Goal: Communication & Community: Answer question/provide support

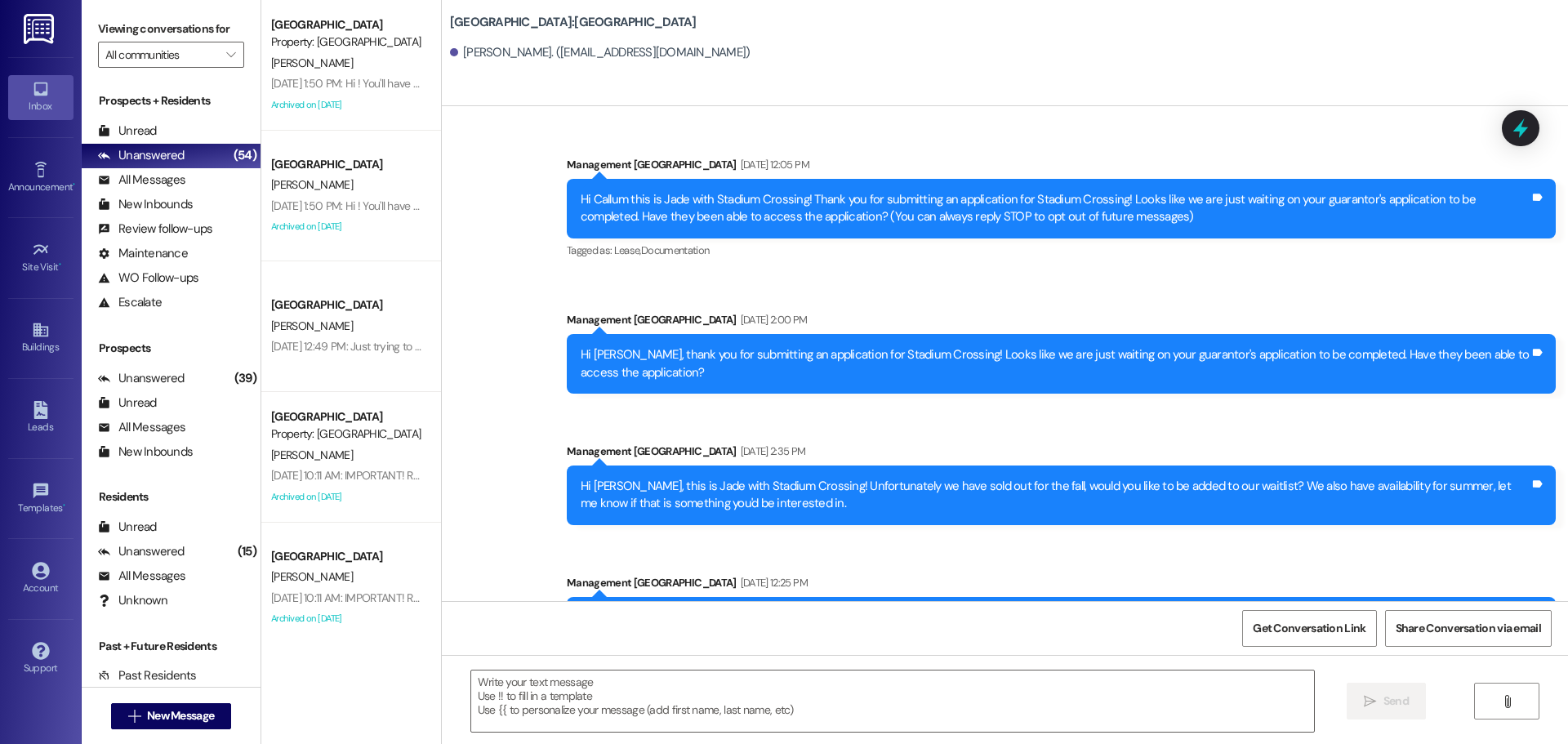
scroll to position [2143, 0]
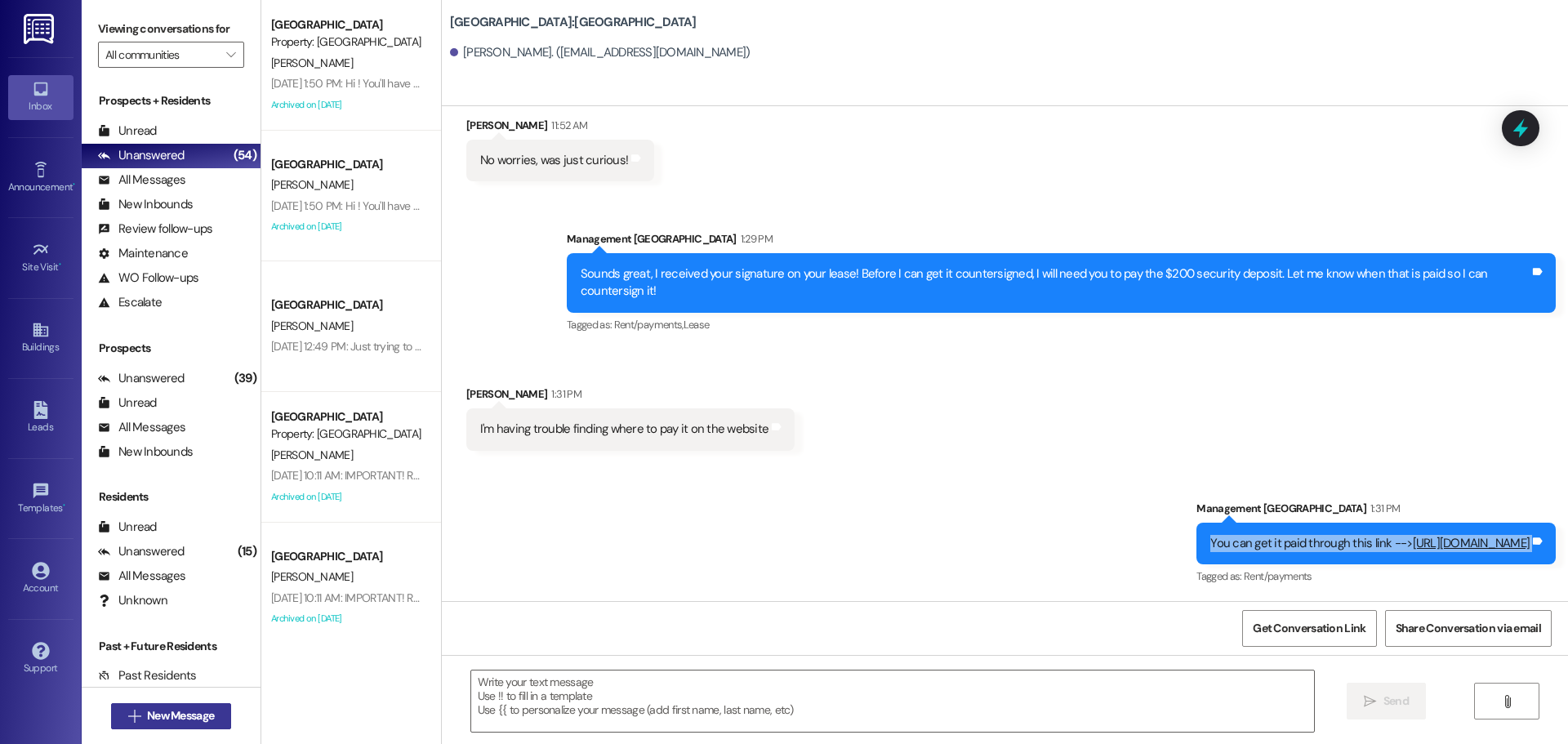
click at [116, 716] on button " New Message" at bounding box center [172, 717] width 121 height 26
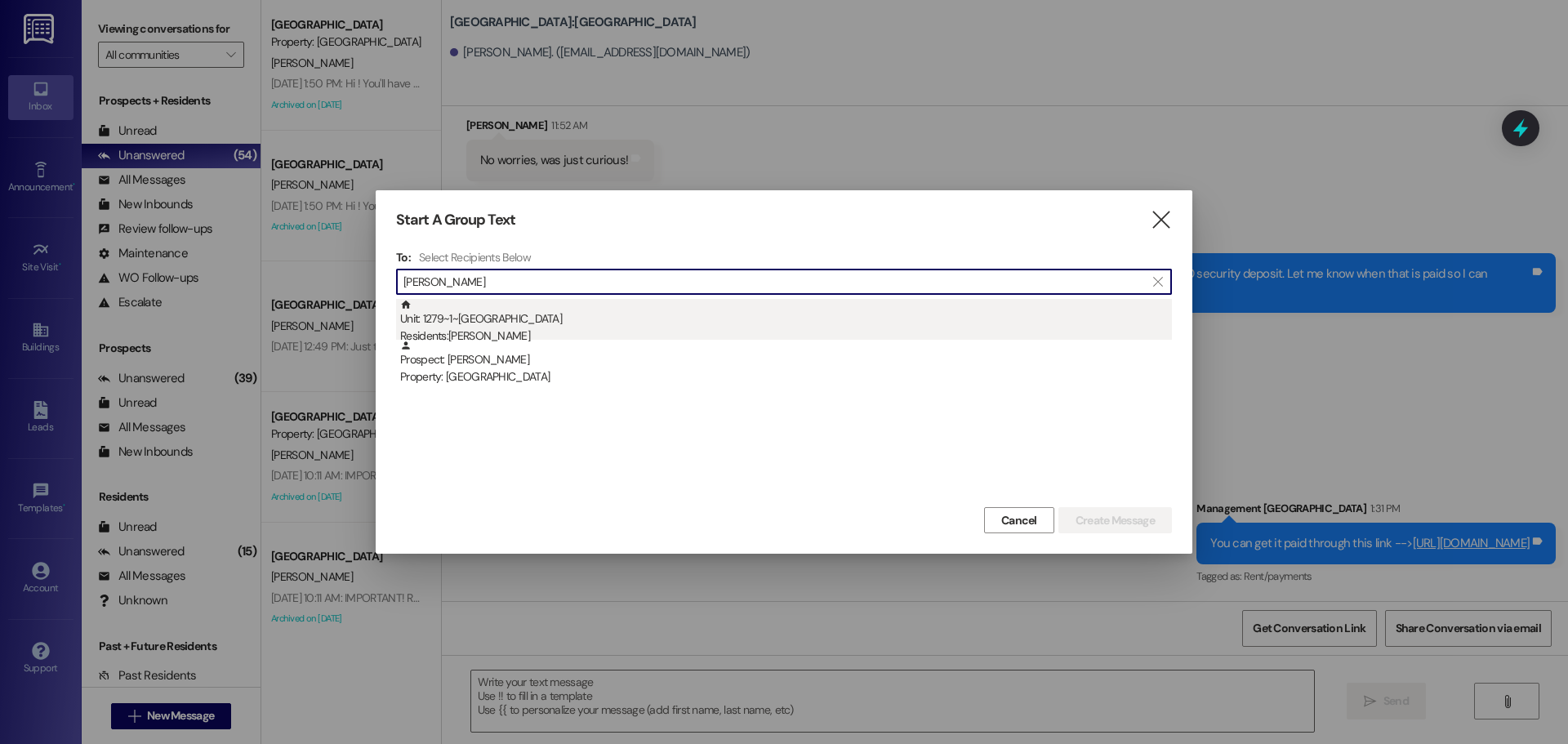
type input "[PERSON_NAME]"
click at [744, 313] on div "Unit: 1279~1~C - 1 Stadium Crossing Residents: [PERSON_NAME]" at bounding box center [786, 322] width 772 height 46
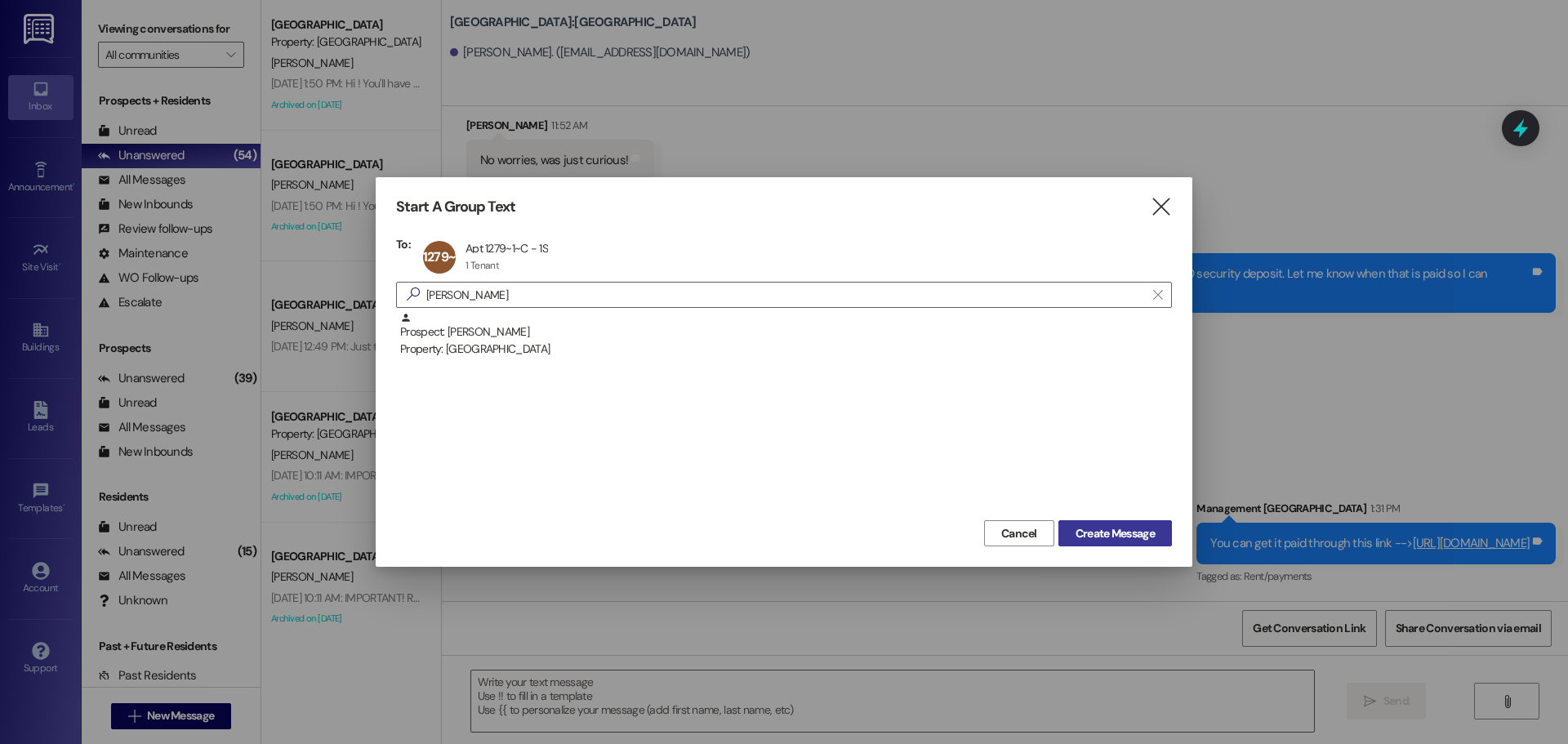
click at [1126, 534] on span "Create Message" at bounding box center [1115, 534] width 80 height 18
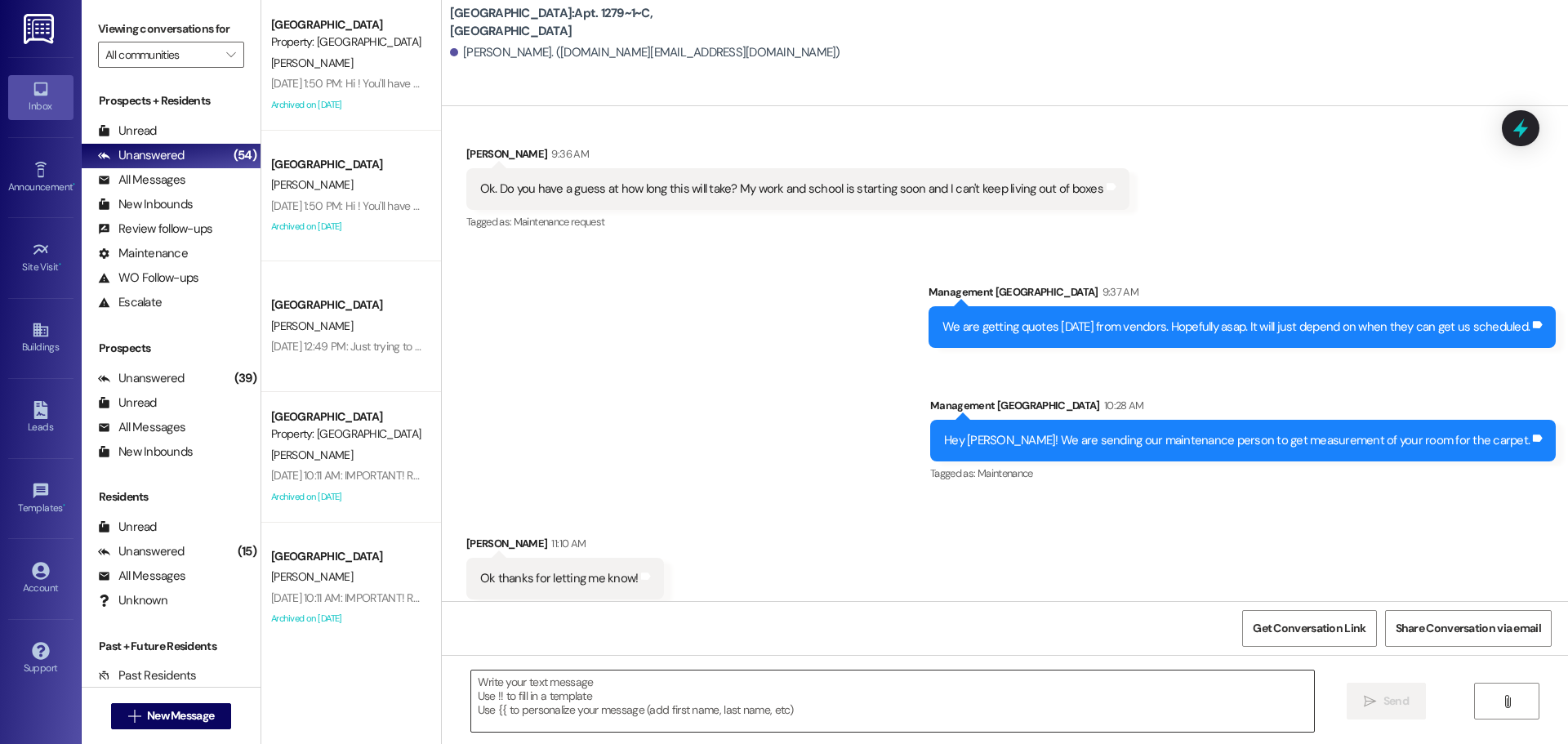
click at [886, 701] on textarea at bounding box center [892, 701] width 843 height 61
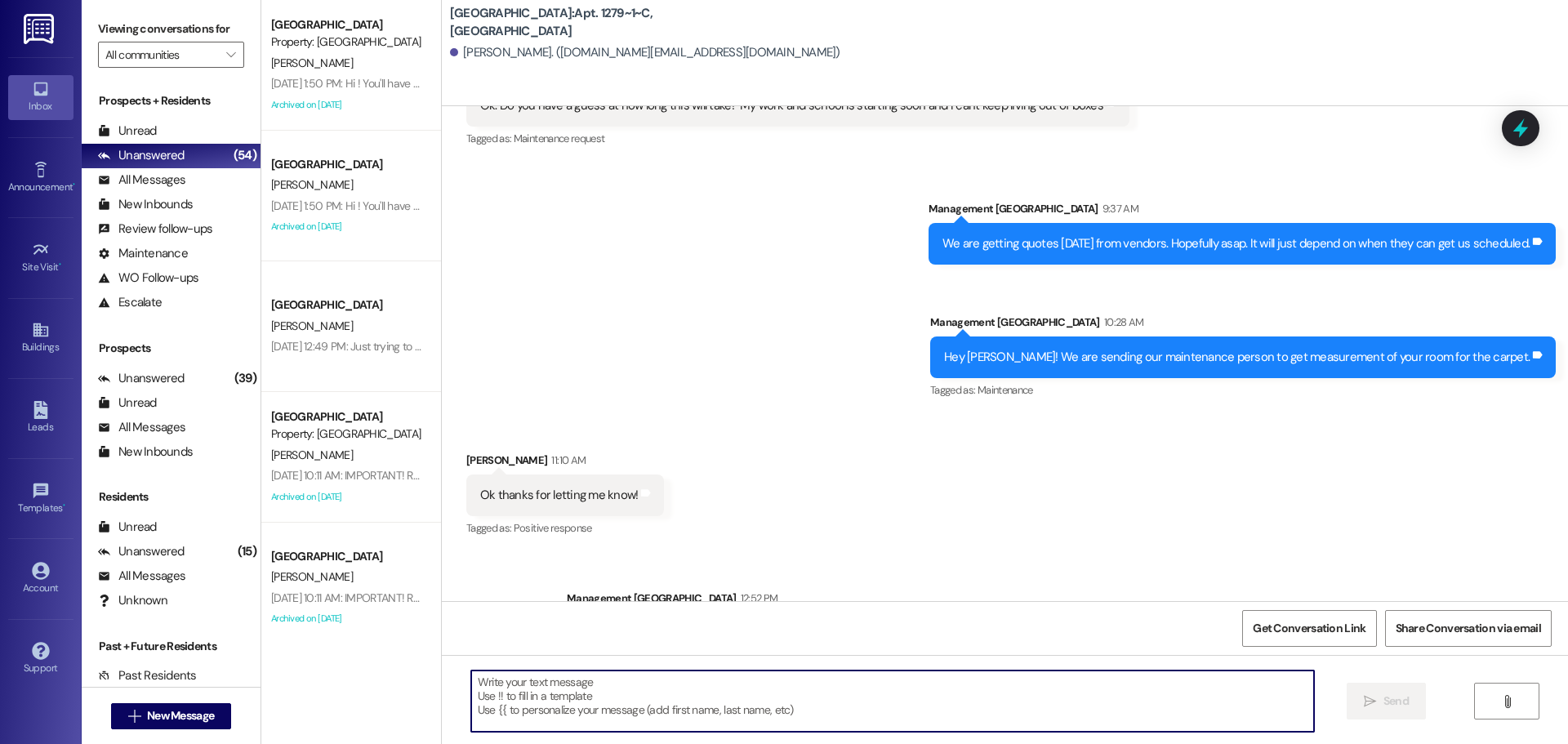
scroll to position [4847, 0]
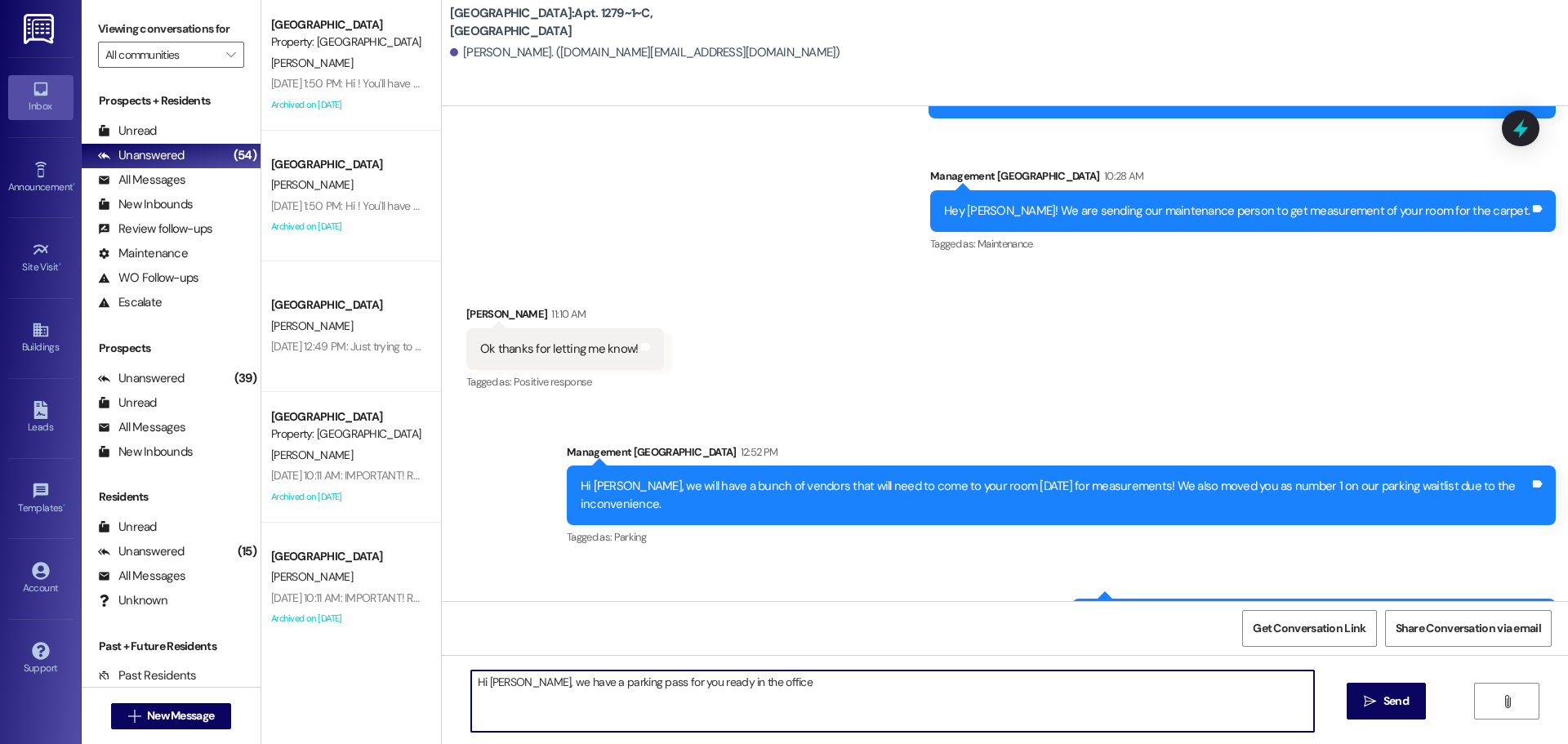
type textarea "Hi [PERSON_NAME], we have a parking pass for you ready in the office!"
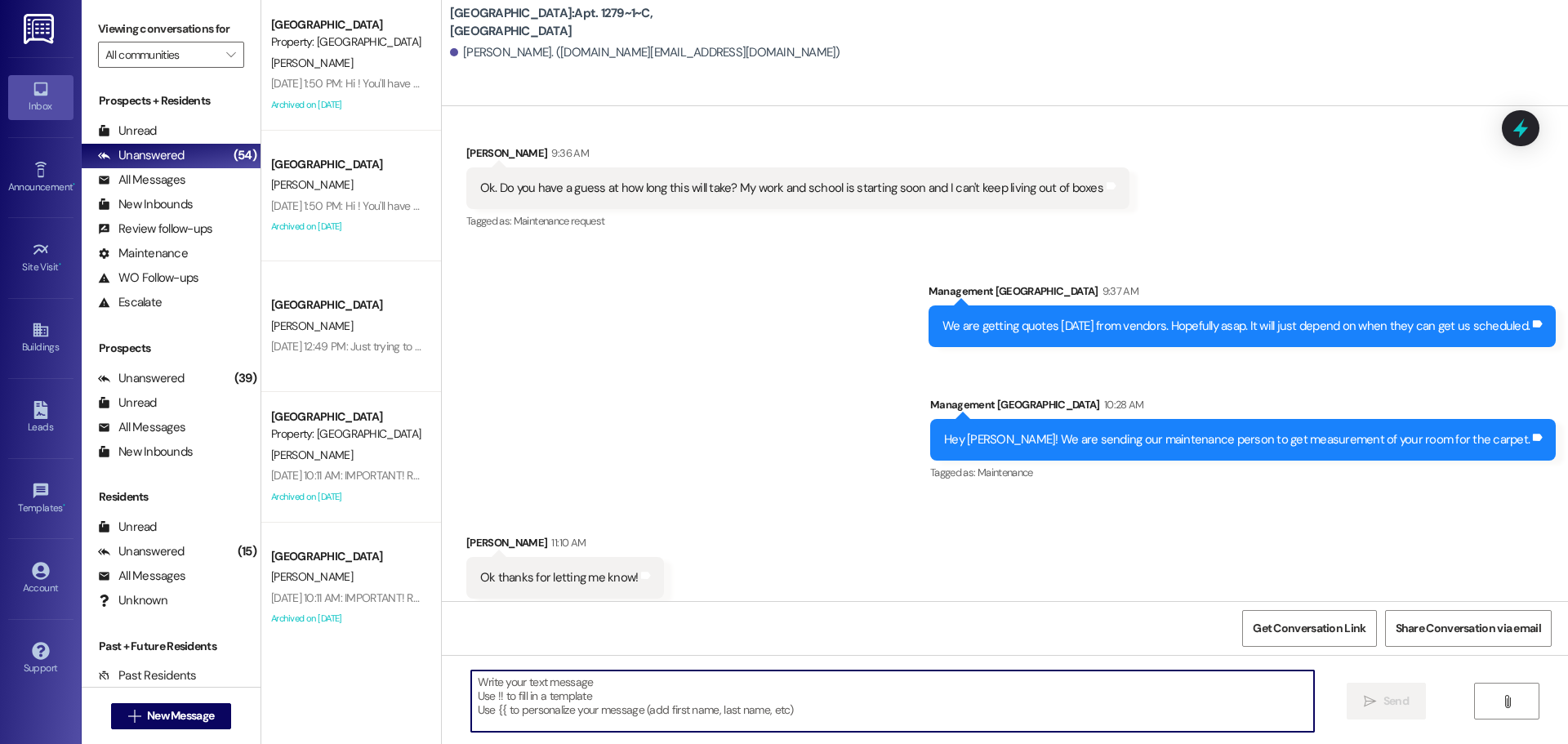
scroll to position [4617, 0]
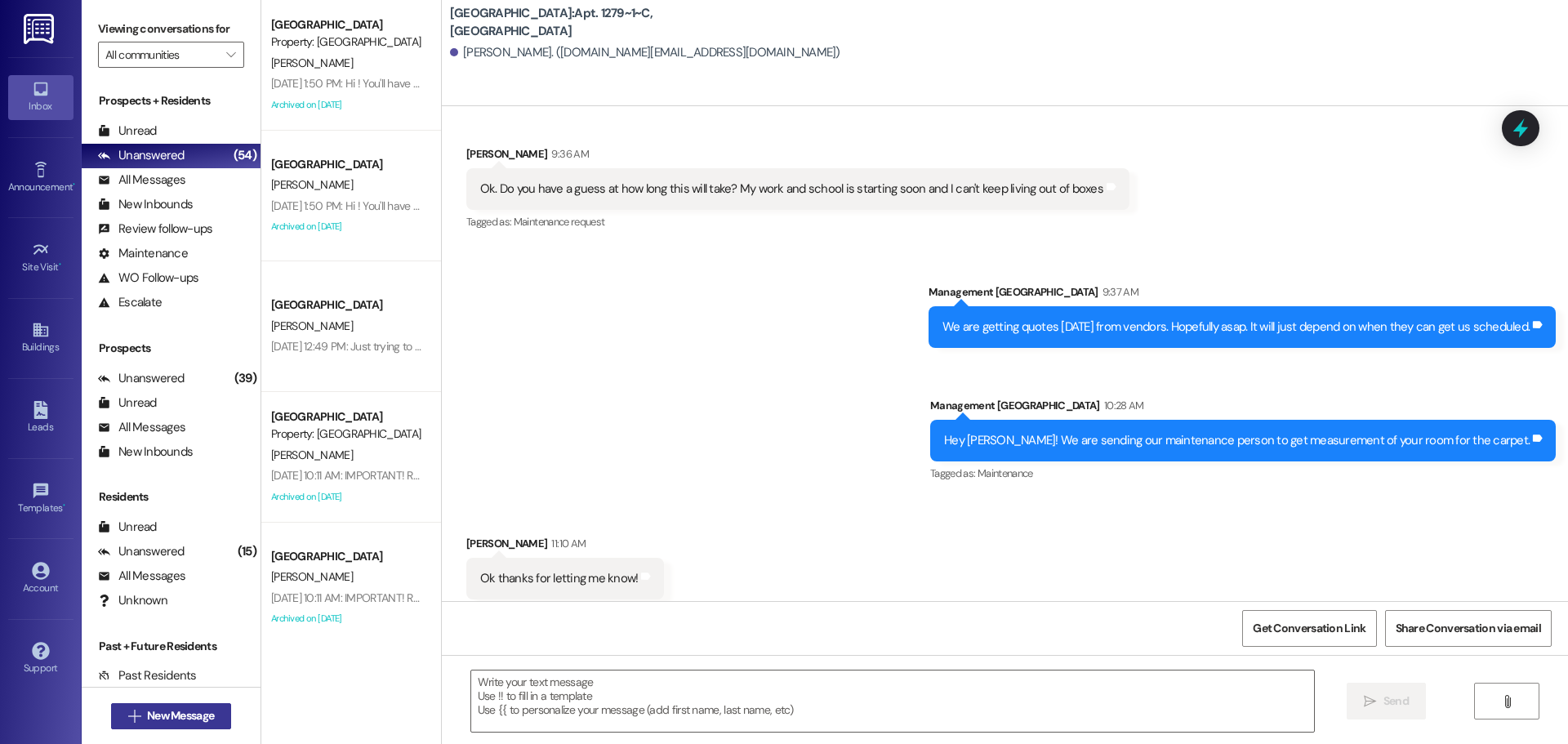
click at [129, 716] on icon "" at bounding box center [135, 716] width 12 height 13
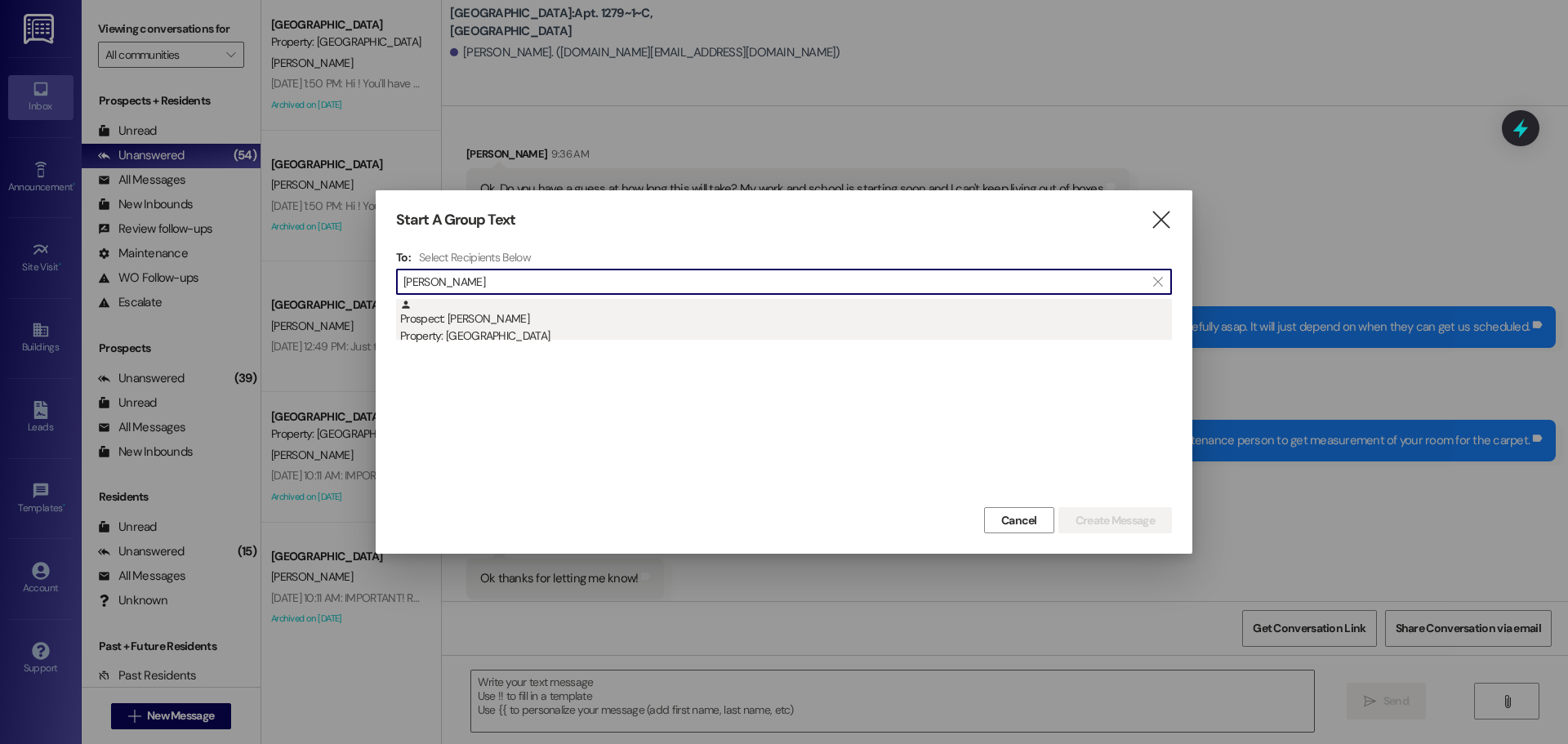
type input "[PERSON_NAME]"
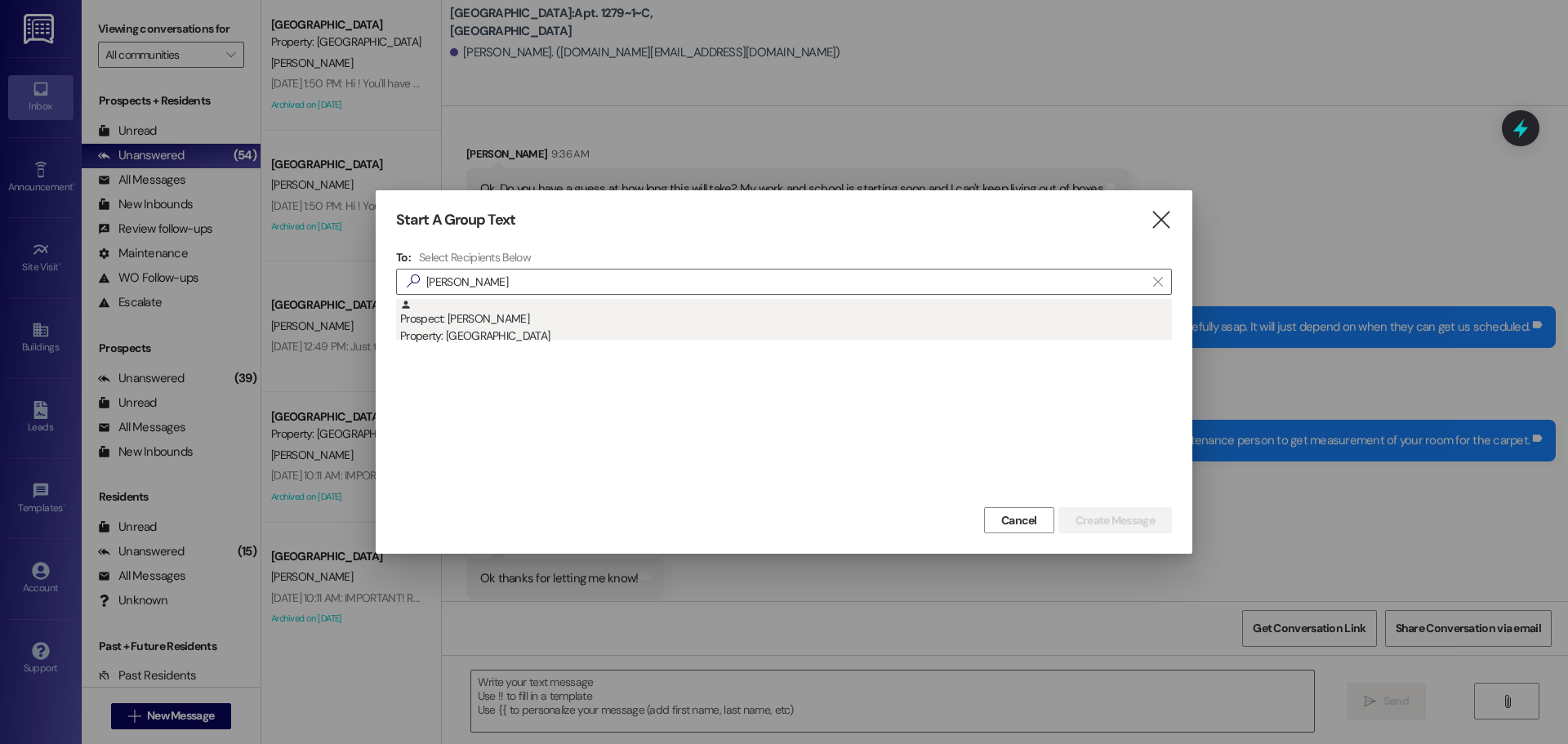
click at [524, 299] on div "Prospect: [PERSON_NAME] Property: [GEOGRAPHIC_DATA]" at bounding box center [786, 322] width 772 height 46
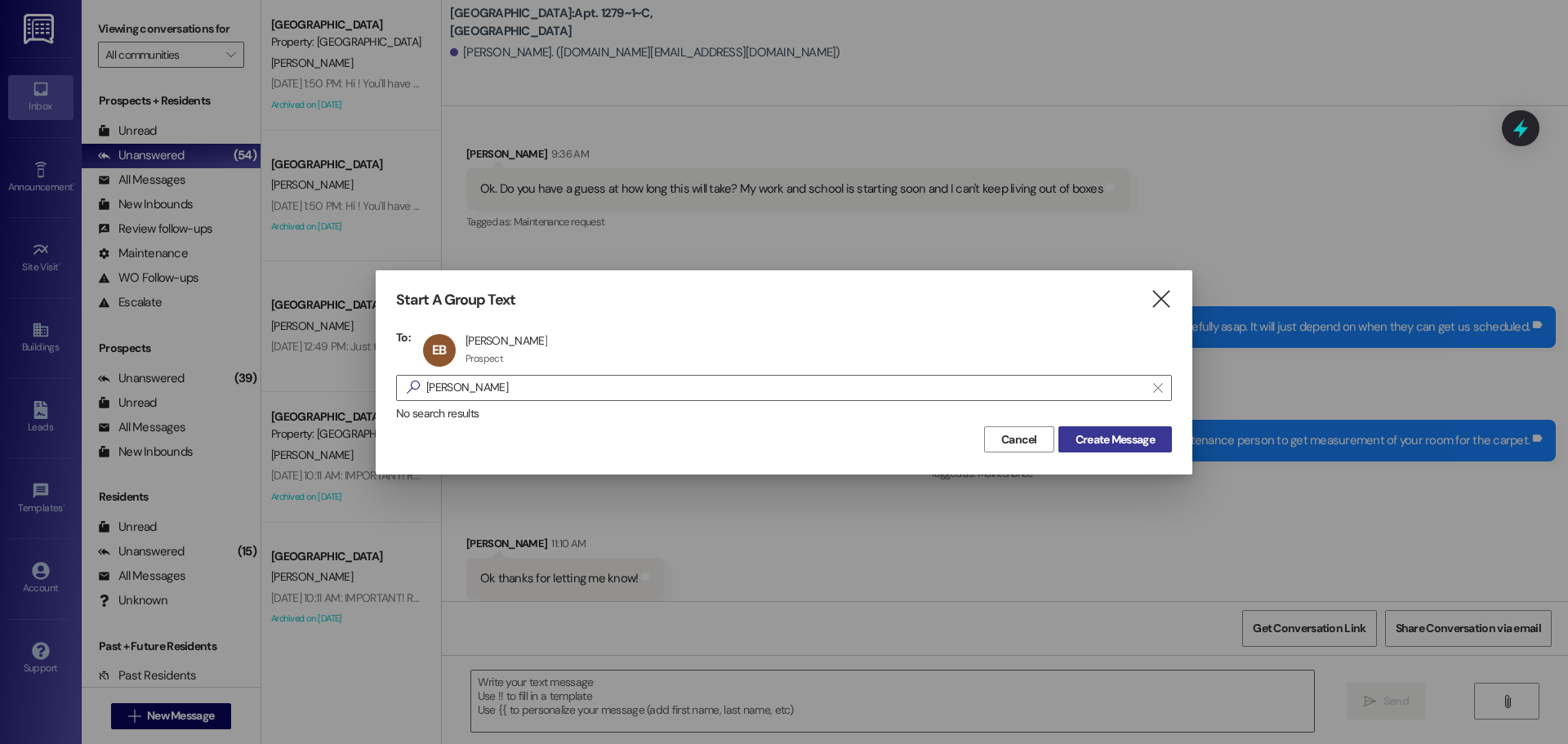
click at [1117, 435] on span "Create Message" at bounding box center [1115, 440] width 80 height 18
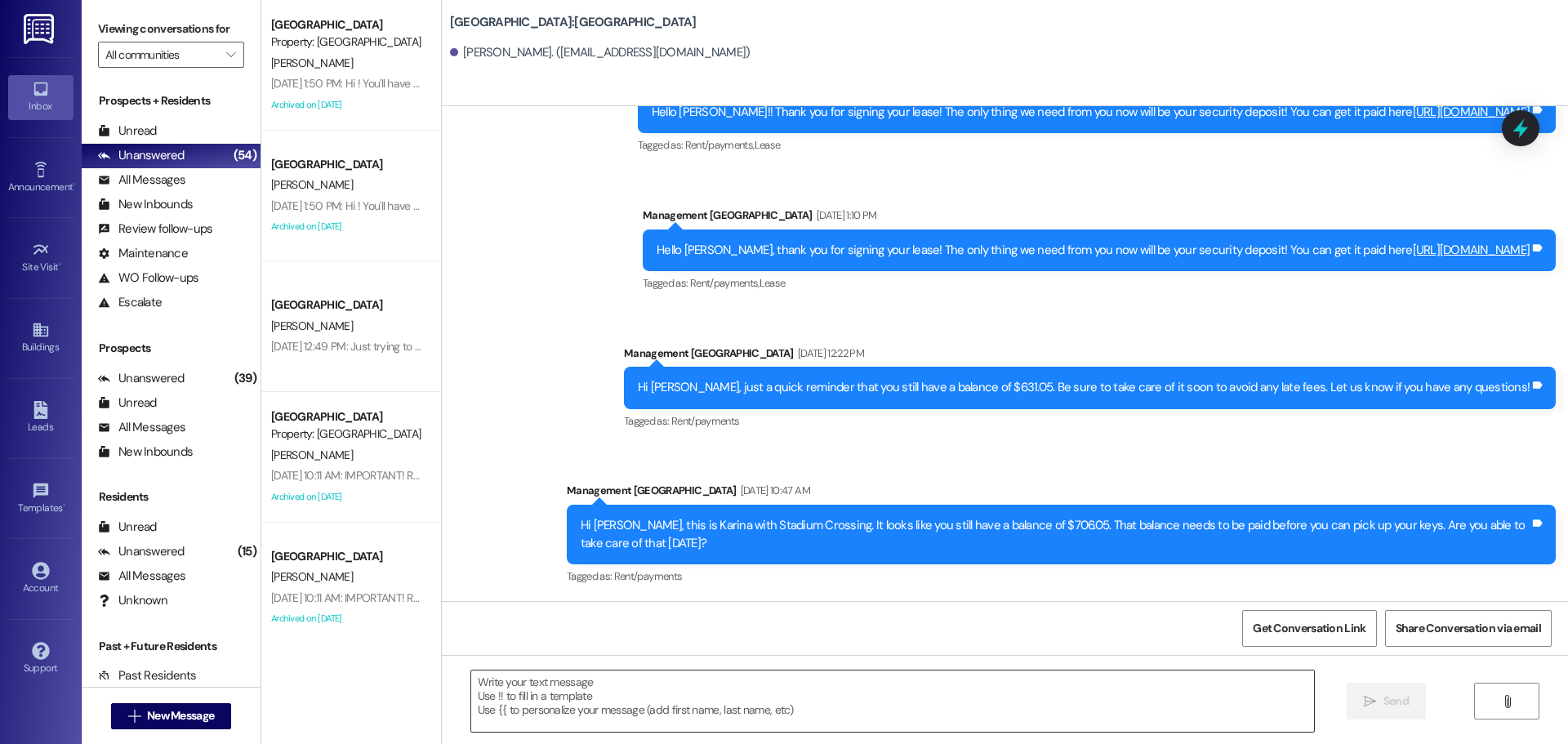
scroll to position [1243, 0]
click at [1032, 699] on textarea at bounding box center [892, 701] width 843 height 61
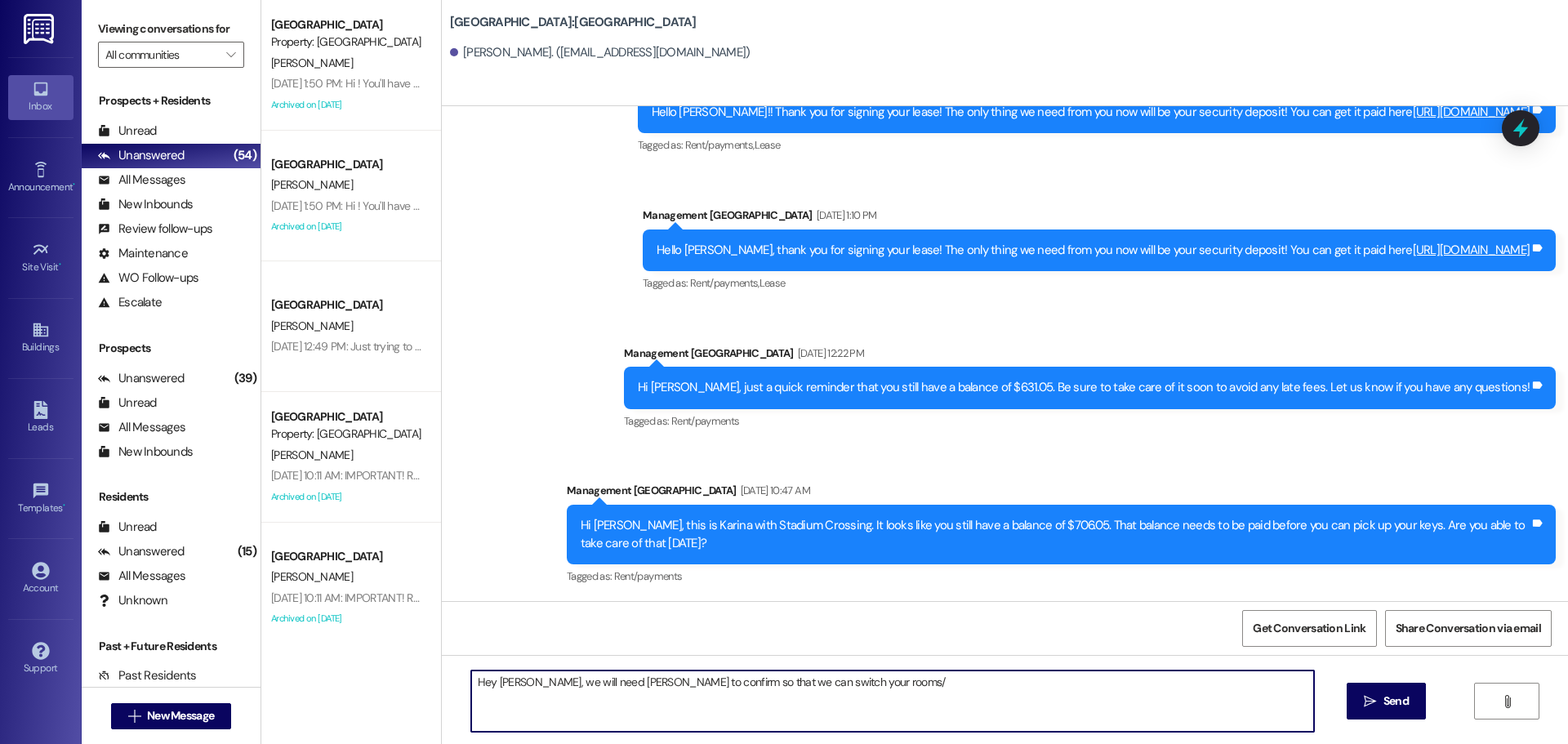
type textarea "Hey [PERSON_NAME], we will need [PERSON_NAME] to confirm so that we can switch …"
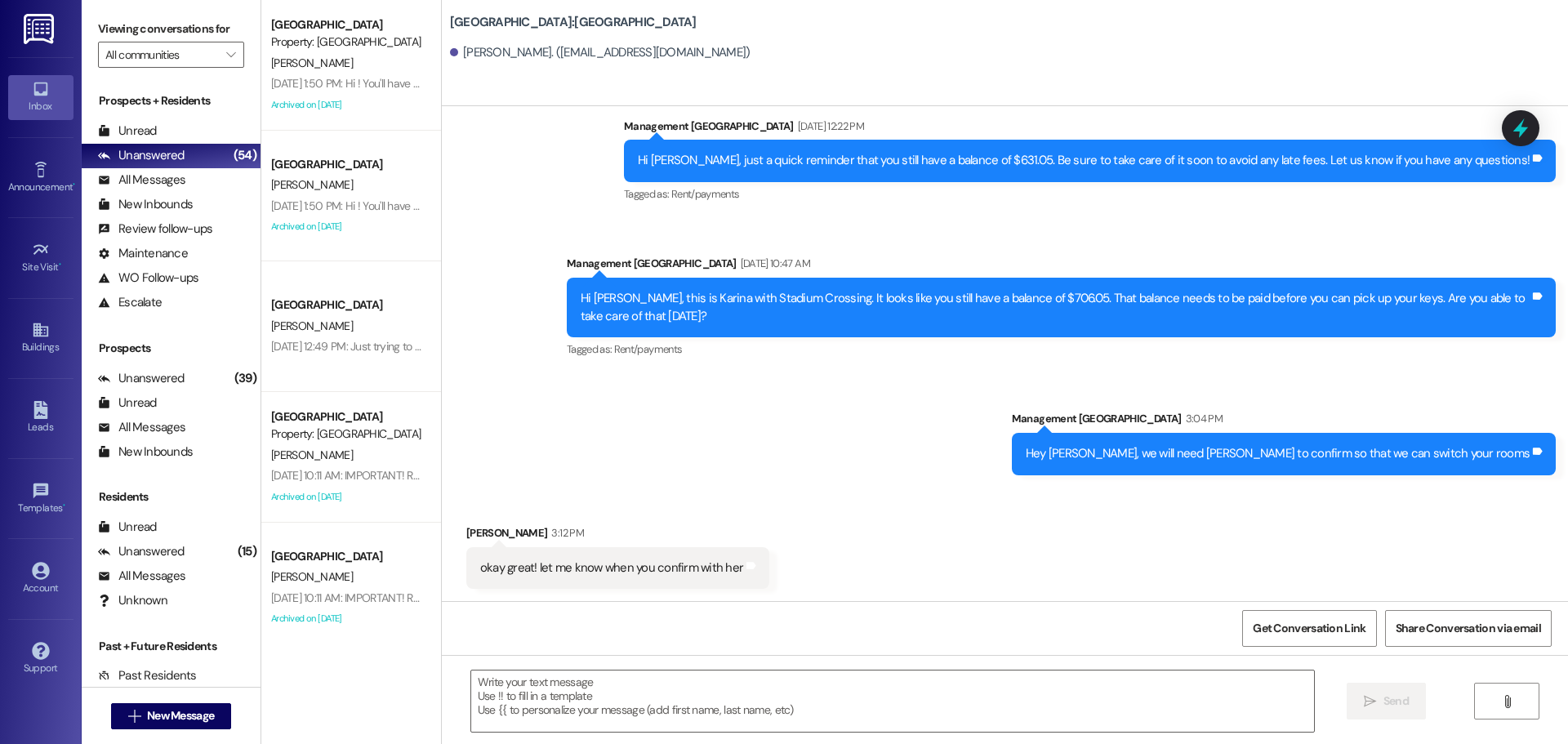
scroll to position [1470, 0]
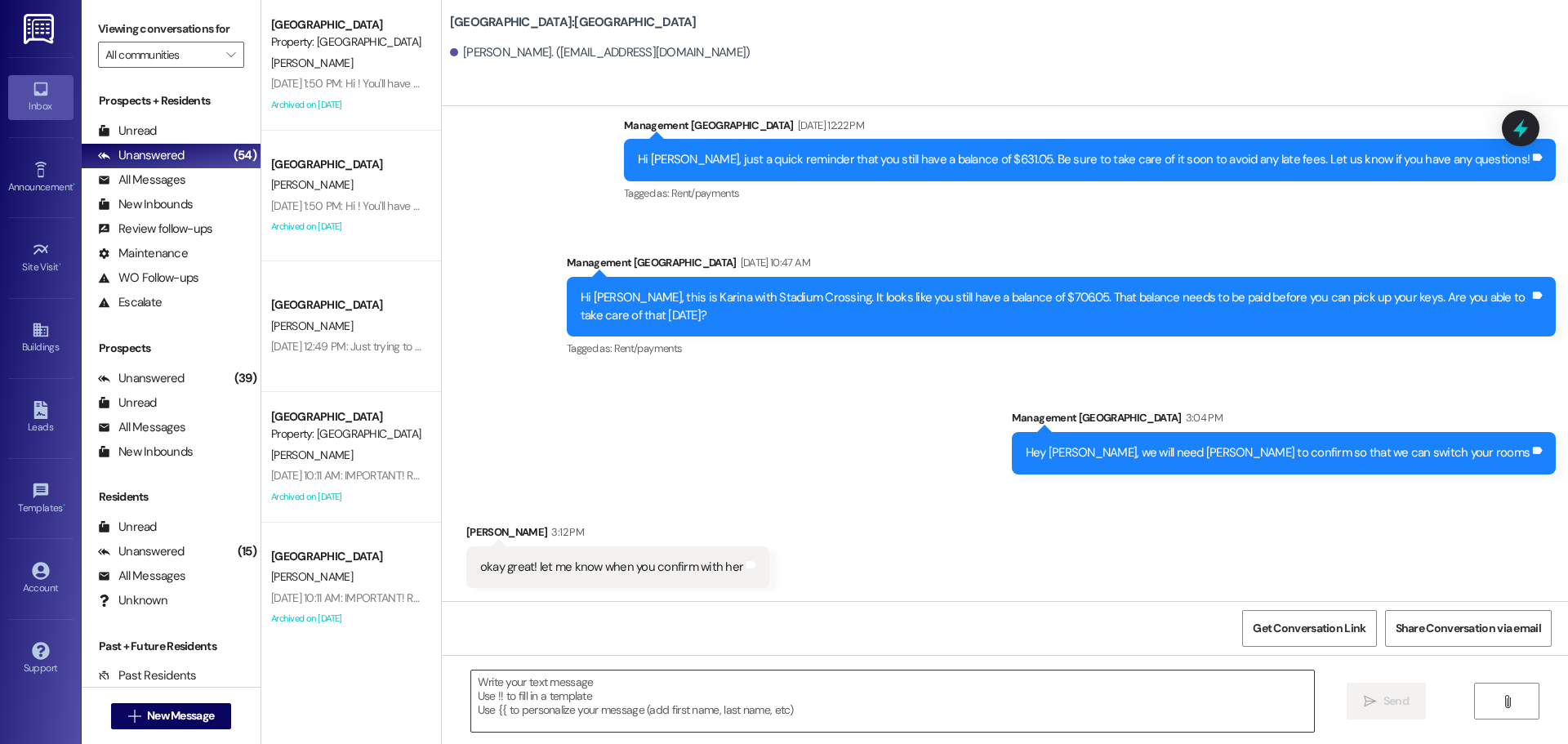
click at [826, 728] on textarea at bounding box center [892, 701] width 843 height 61
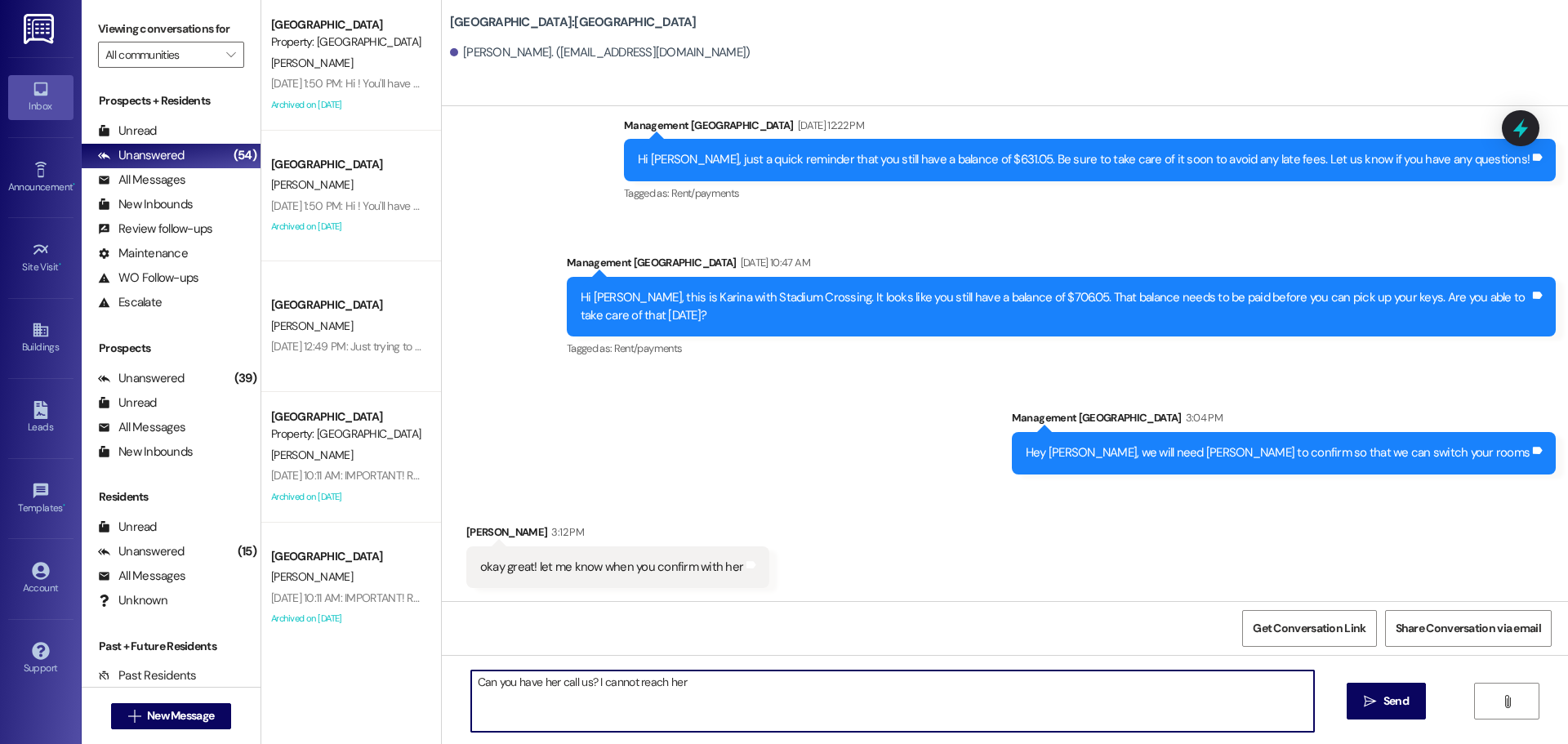
type textarea "Can you have her call us? I cannot reach her!"
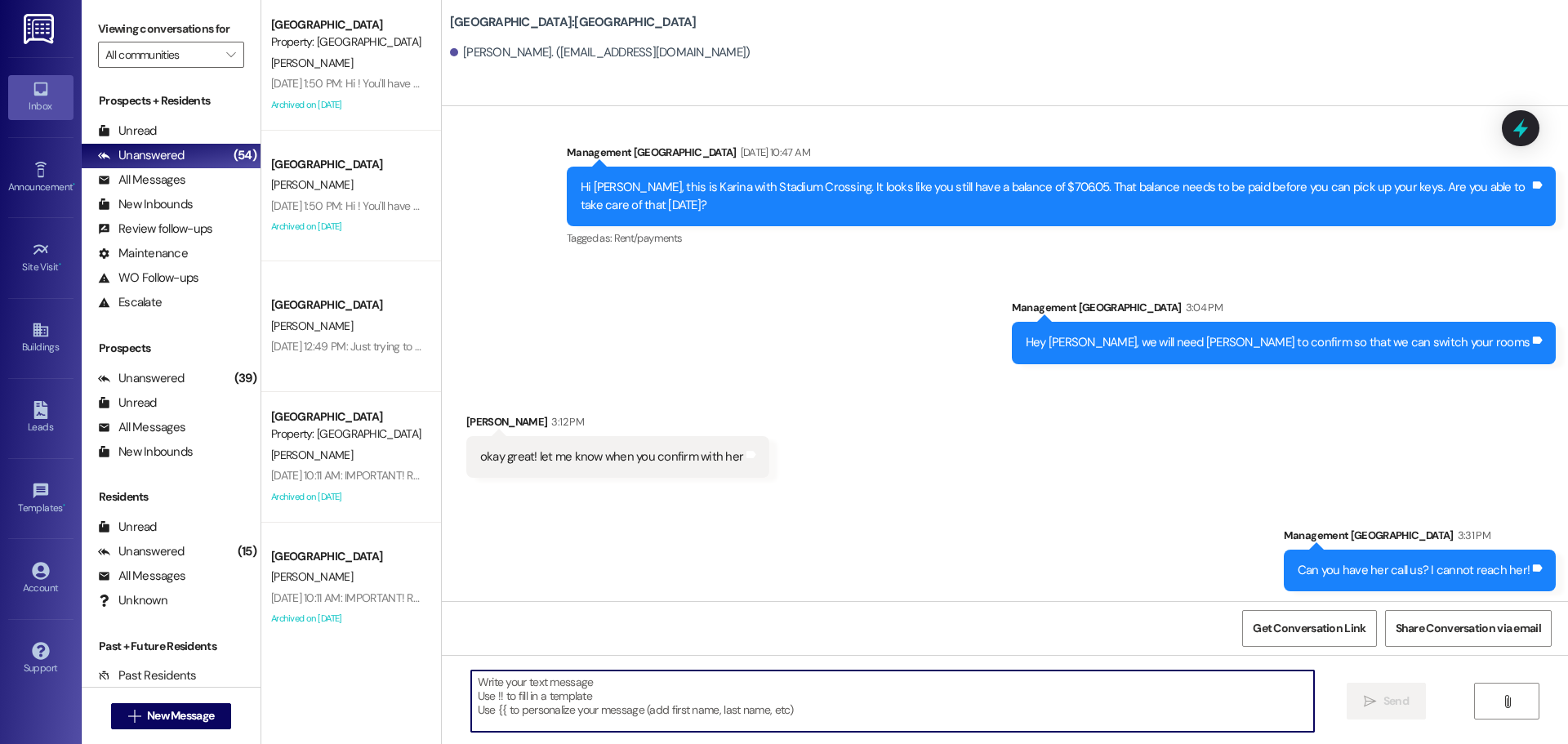
scroll to position [1584, 0]
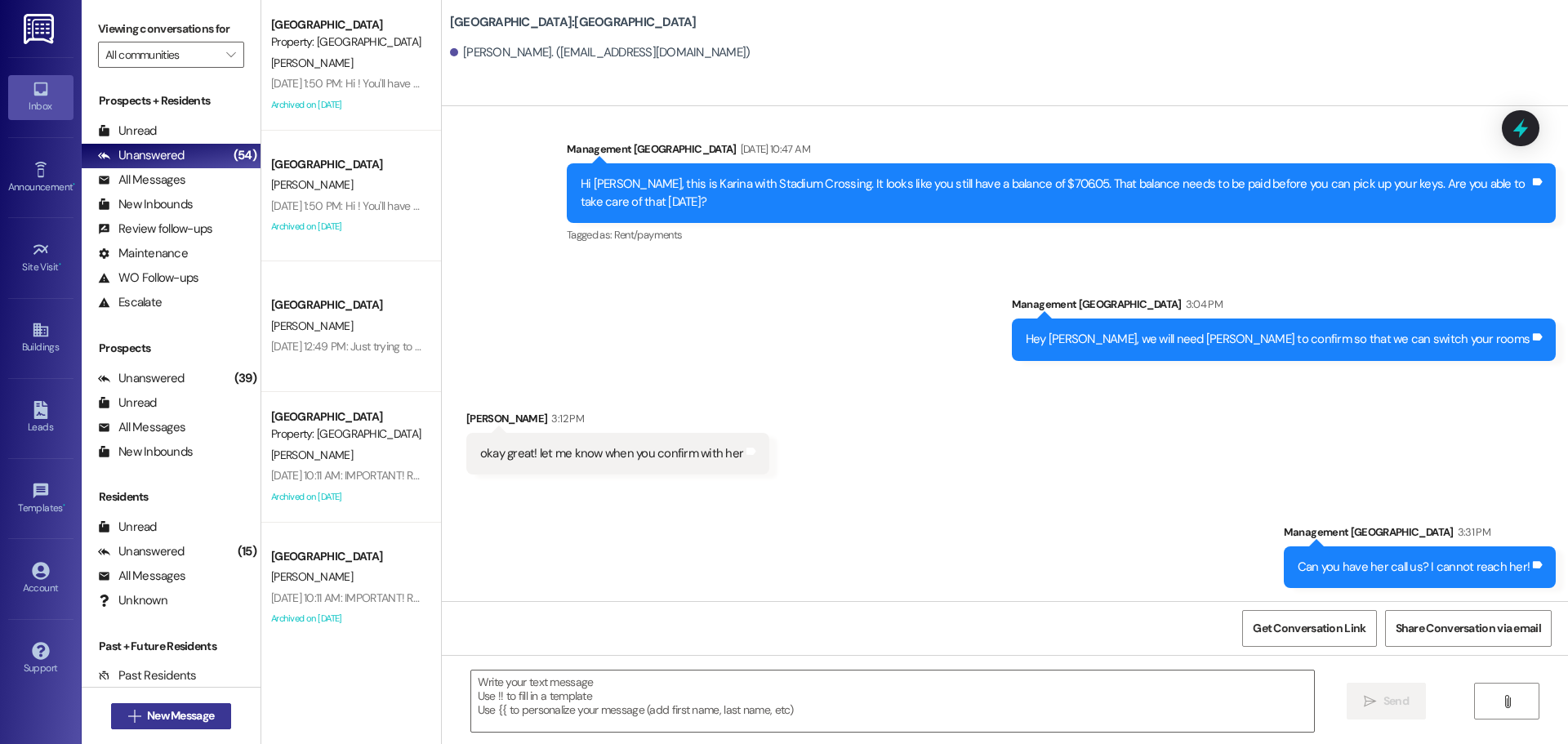
click at [188, 707] on button " New Message" at bounding box center [172, 717] width 121 height 26
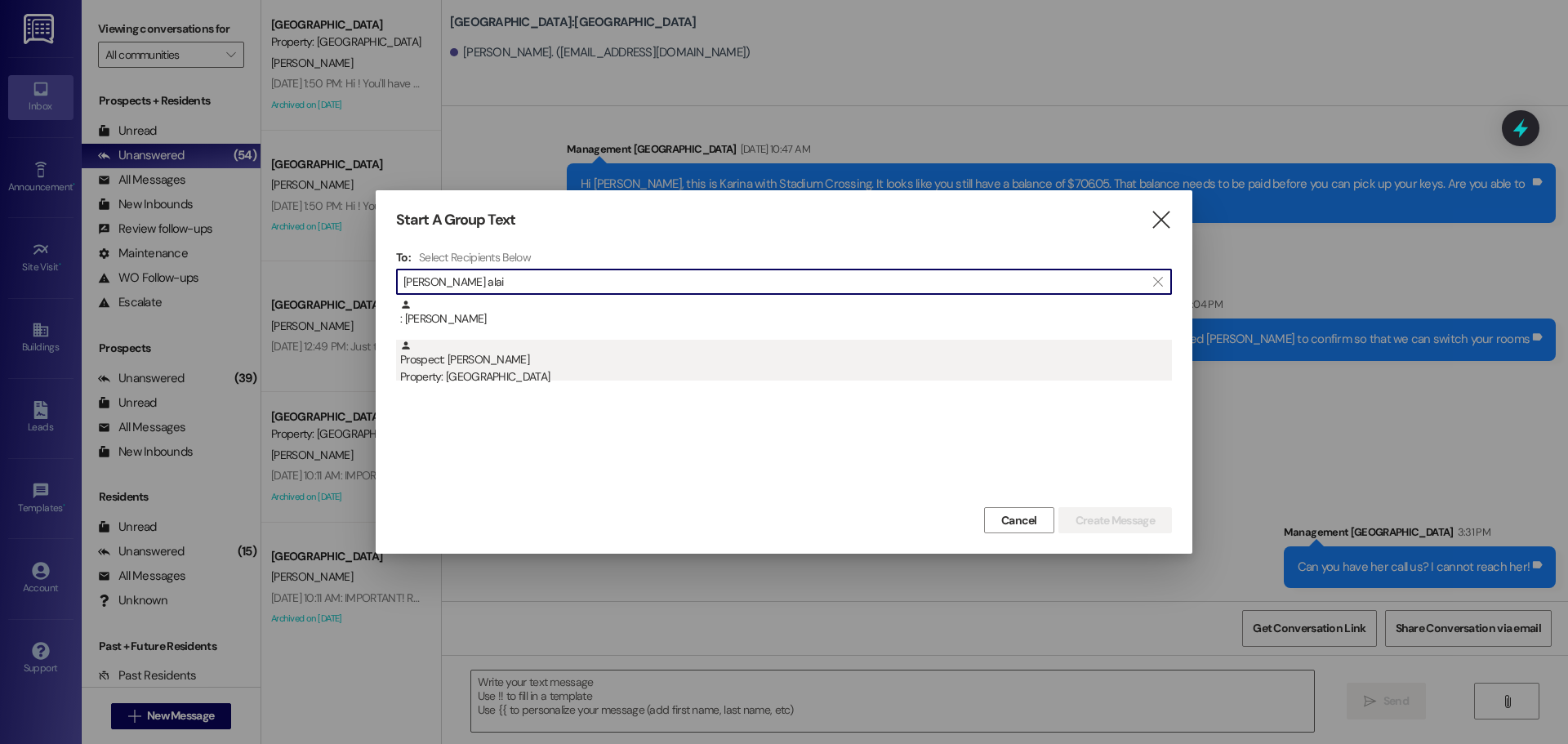
type input "[PERSON_NAME] alai"
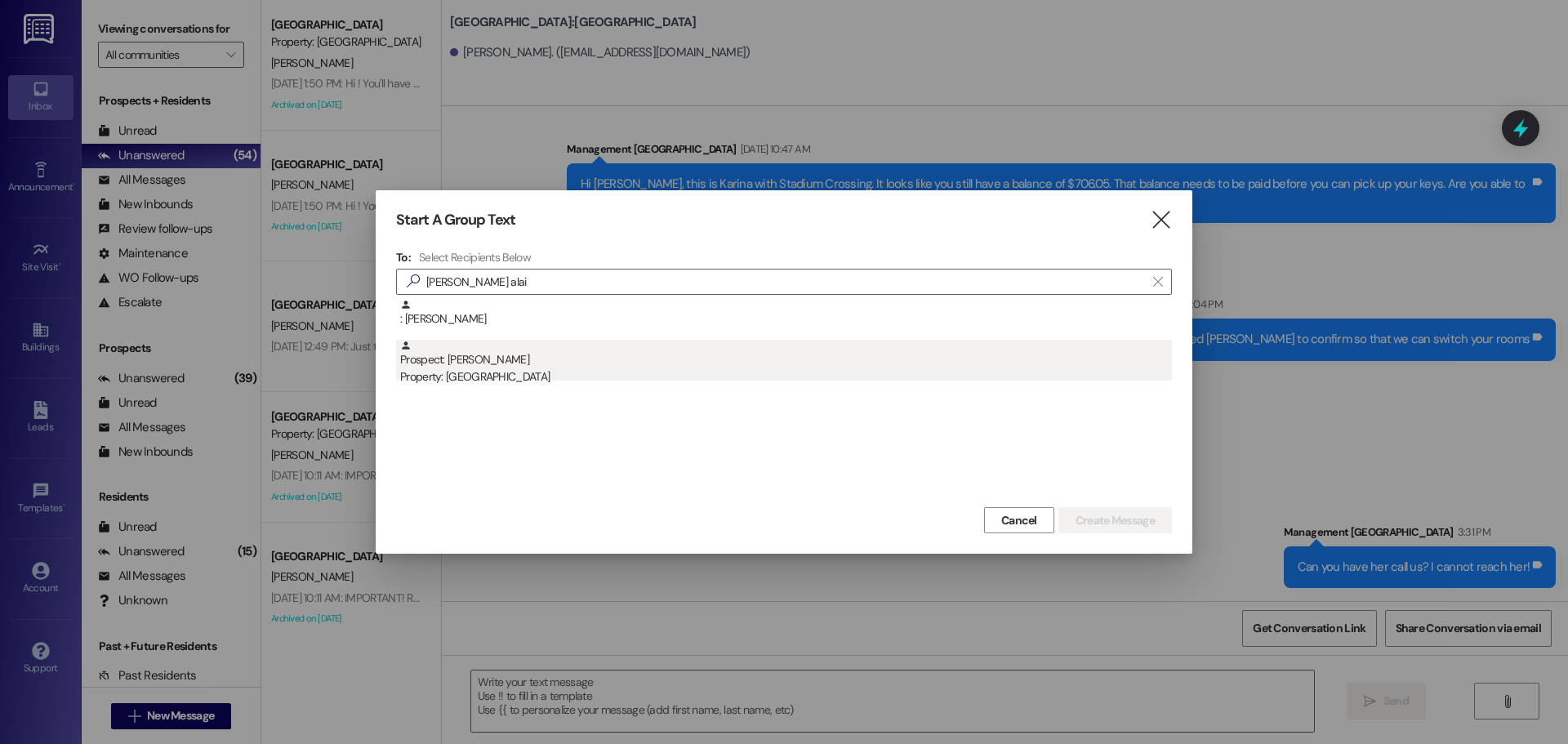
click at [539, 375] on div "Property: [GEOGRAPHIC_DATA]" at bounding box center [786, 377] width 772 height 18
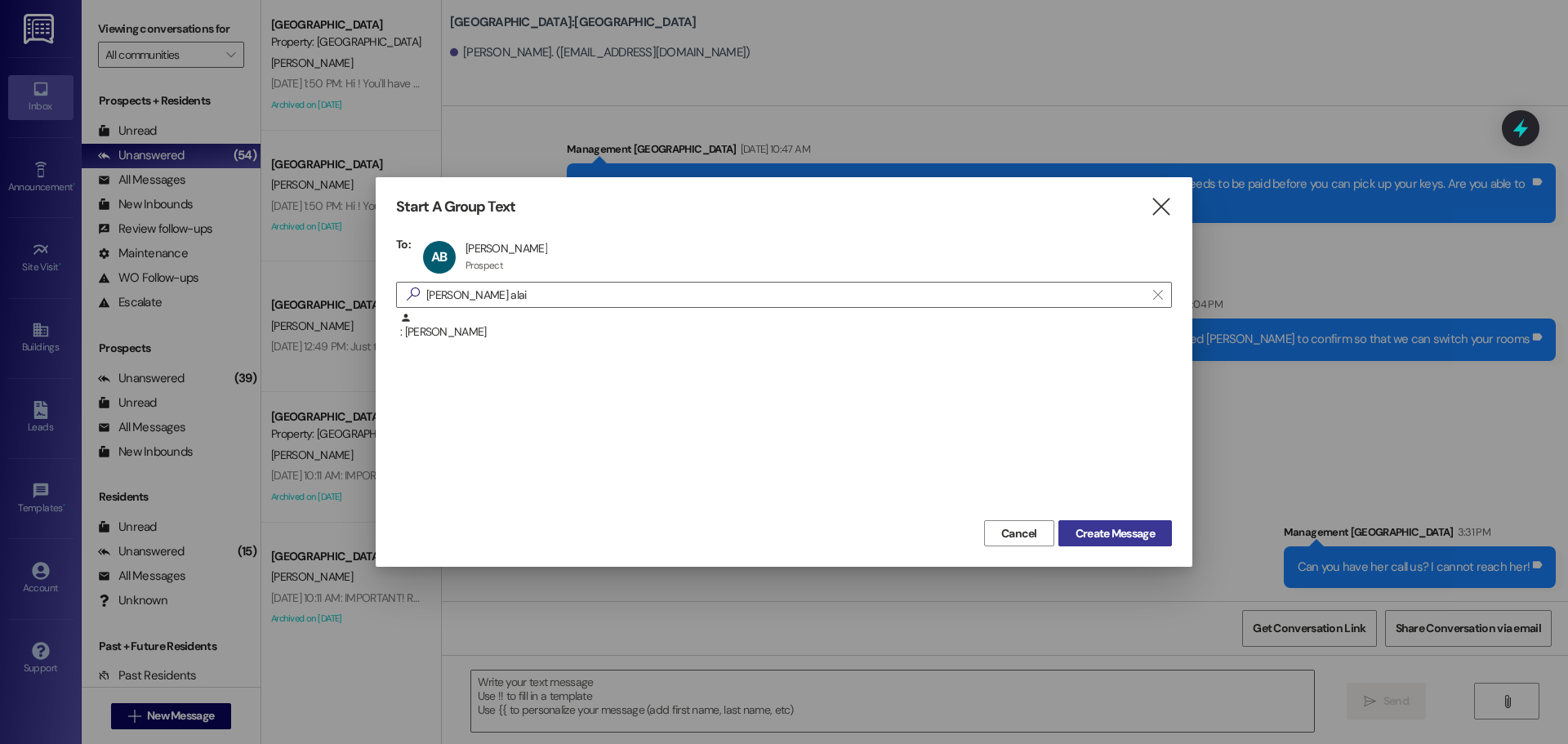
click at [1118, 545] on button "Create Message" at bounding box center [1116, 534] width 114 height 26
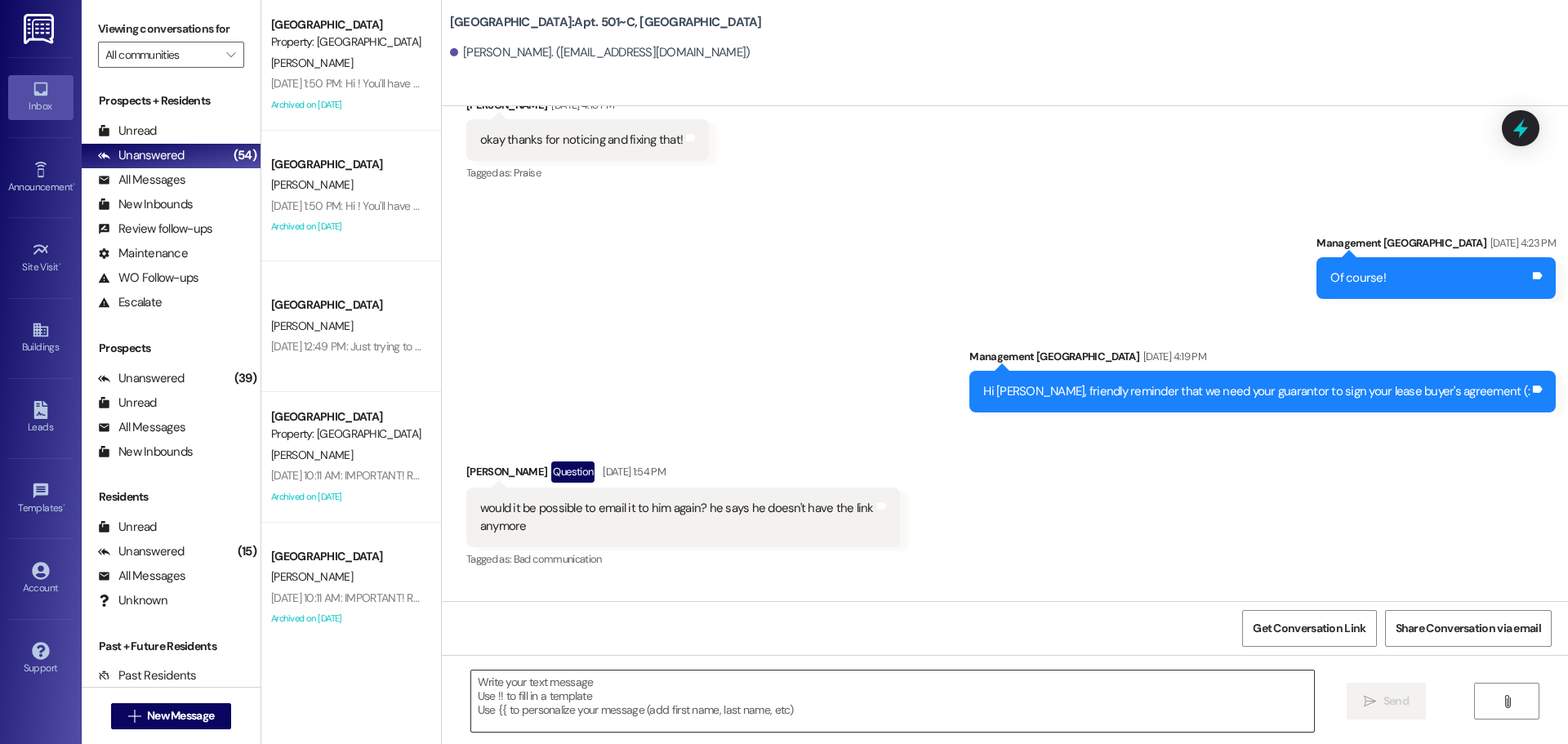
click at [955, 708] on textarea at bounding box center [892, 701] width 843 height 61
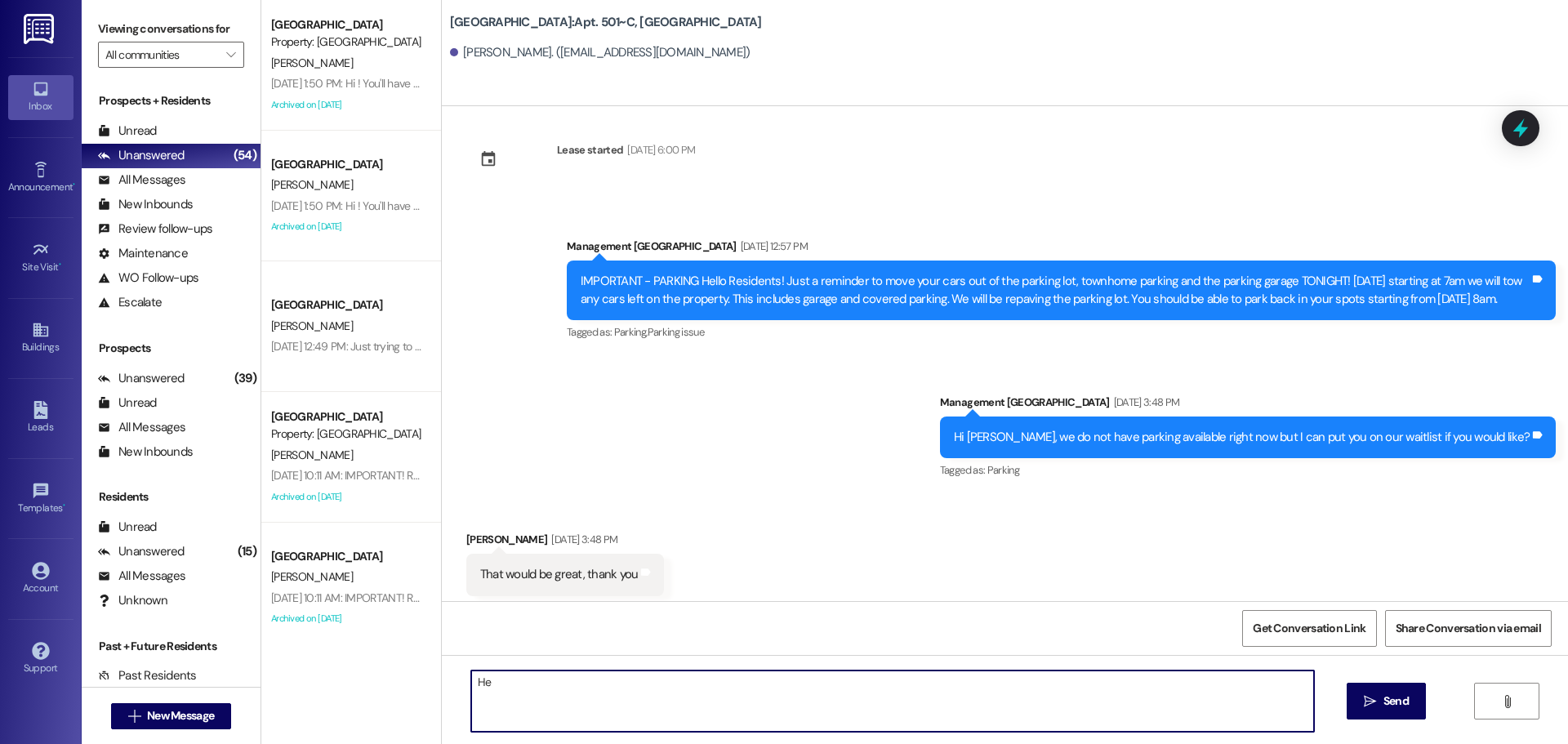
scroll to position [10293, 0]
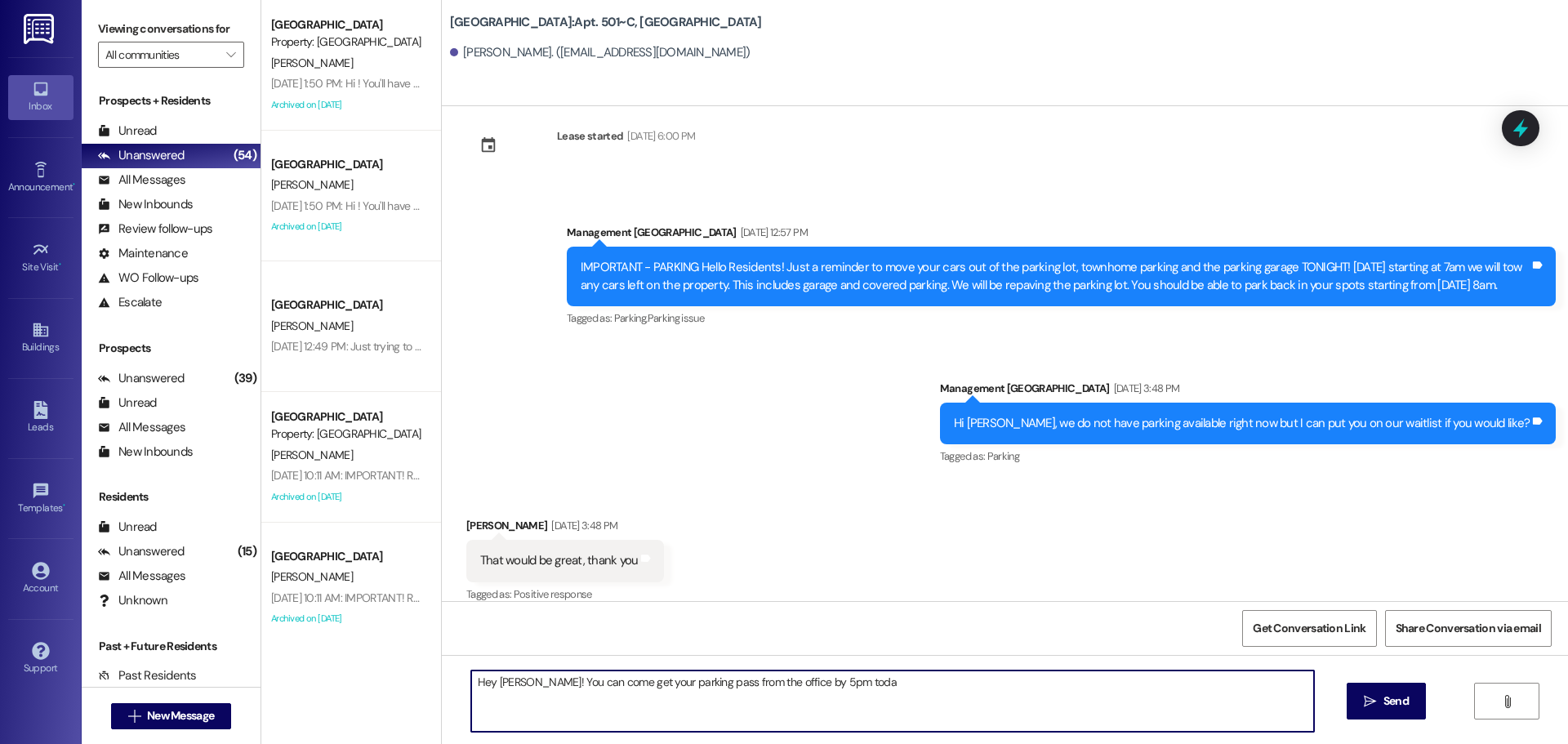
type textarea "Hey [PERSON_NAME]! You can come get your parking pass from the office by 5pm [D…"
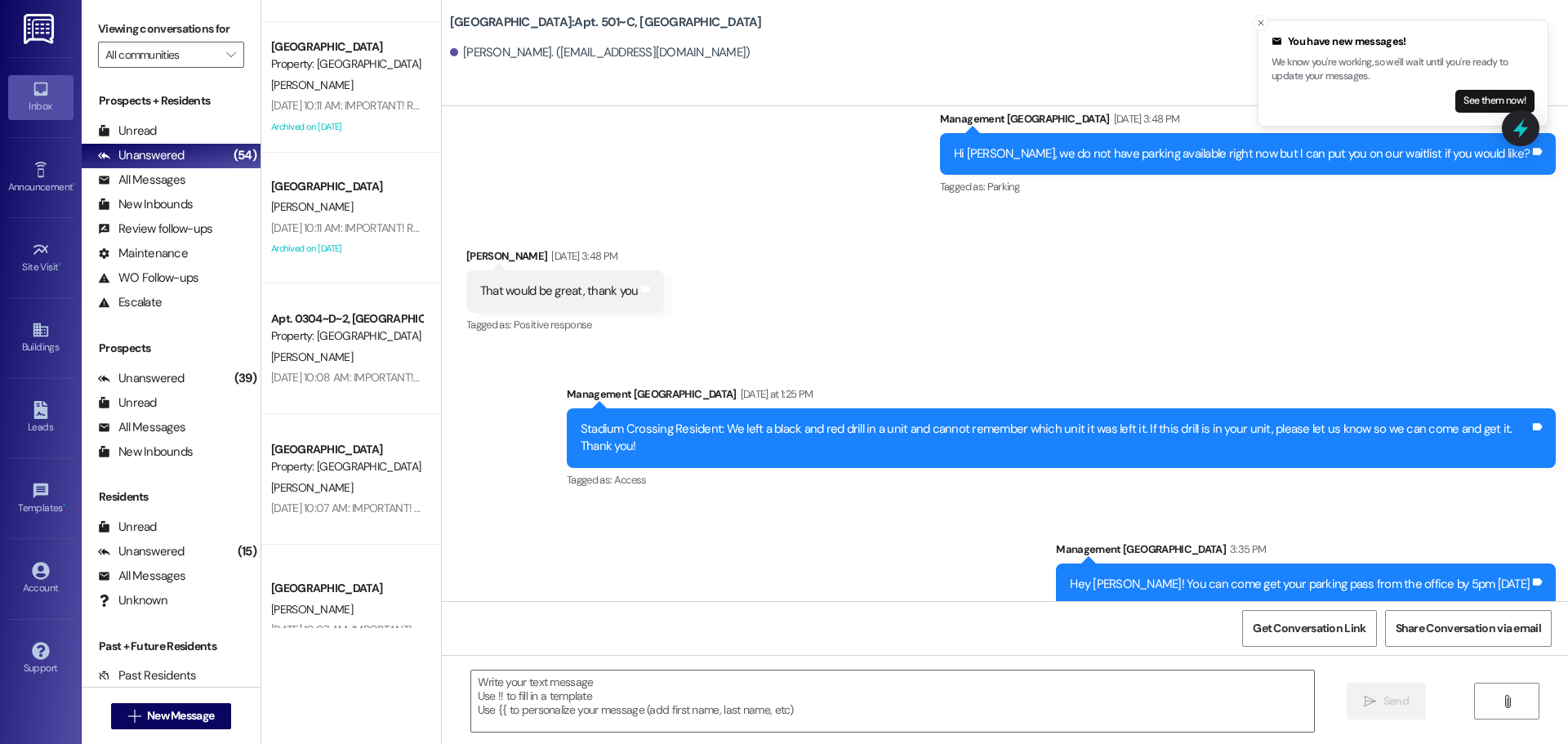
scroll to position [572, 0]
